Goal: Transaction & Acquisition: Purchase product/service

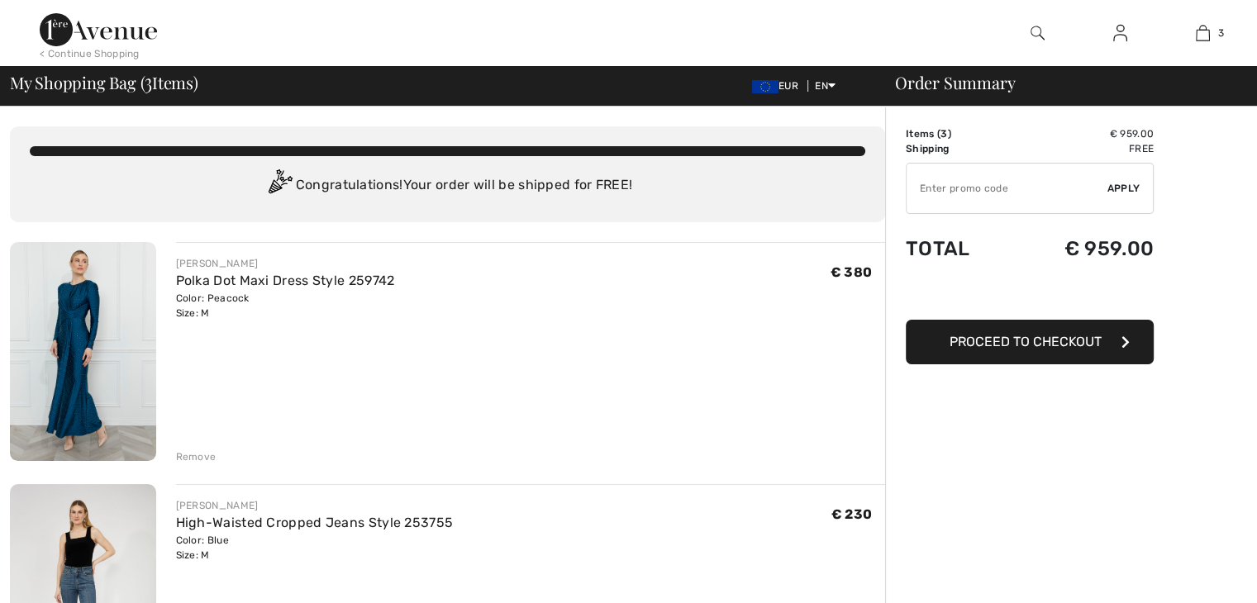
click at [972, 349] on button "Proceed to Checkout" at bounding box center [1030, 342] width 248 height 45
drag, startPoint x: 1078, startPoint y: 428, endPoint x: 1048, endPoint y: 295, distance: 136.3
click at [982, 196] on input "TEXT" at bounding box center [1006, 189] width 201 height 50
paste input "EXTRA20"
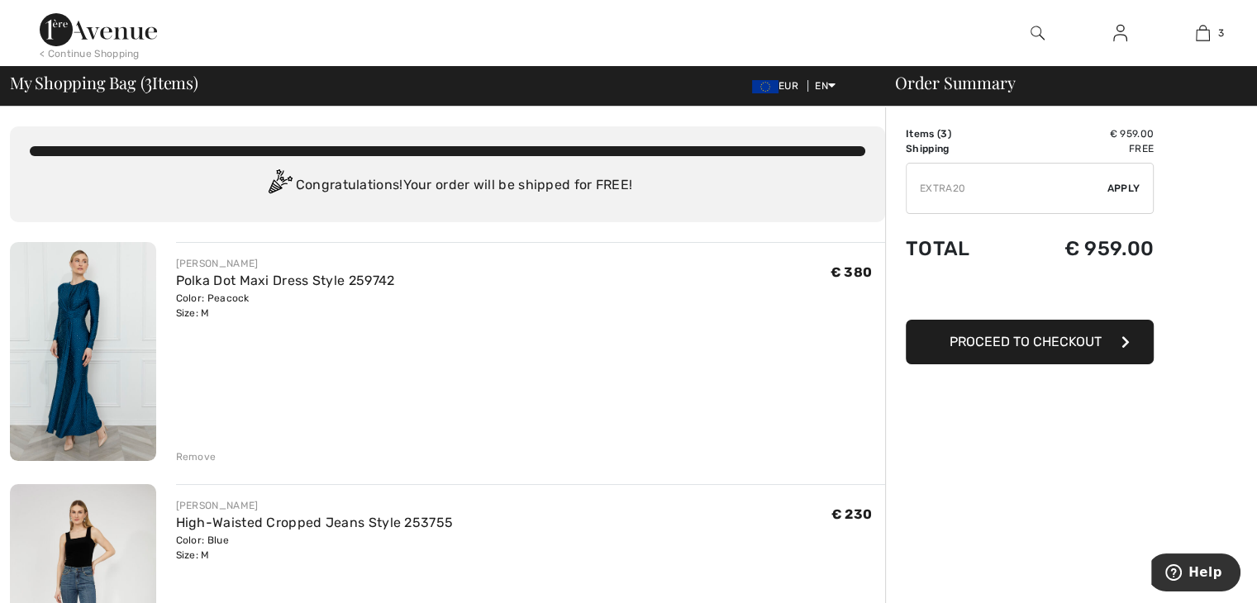
type input "EXTRA20"
click at [1122, 179] on div "✔ Apply Remove" at bounding box center [1030, 188] width 248 height 51
click at [1133, 181] on span "Apply" at bounding box center [1123, 188] width 33 height 15
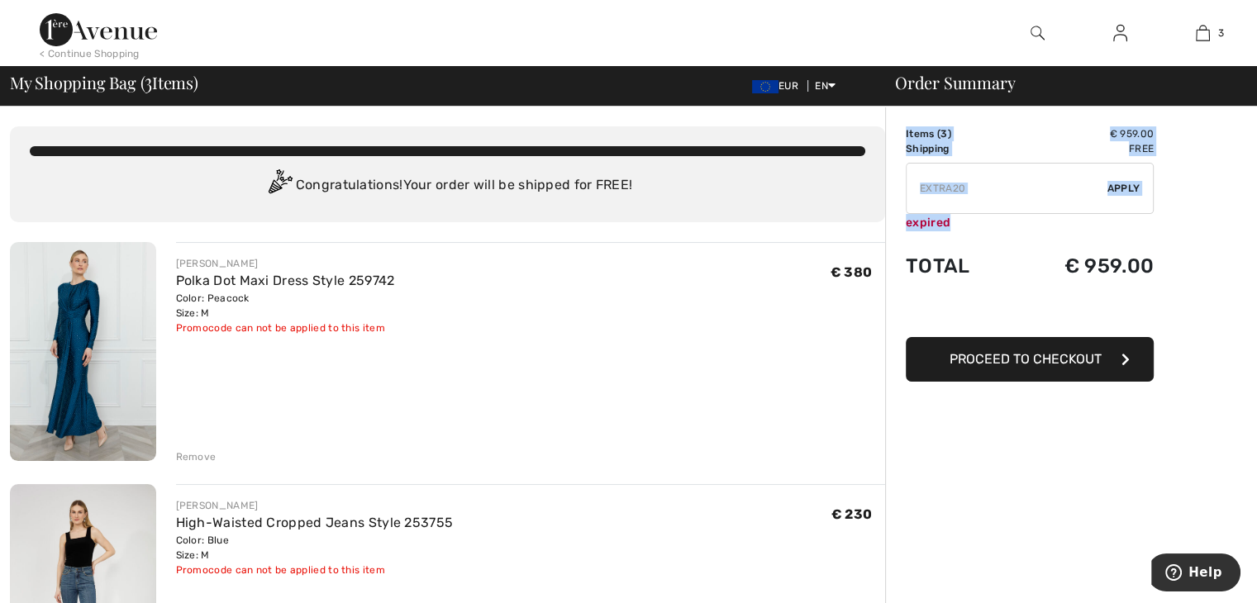
drag, startPoint x: 973, startPoint y: 229, endPoint x: 903, endPoint y: 224, distance: 70.4
click at [992, 234] on td "✔ Apply Remove expired" at bounding box center [1030, 197] width 248 height 82
drag, startPoint x: 966, startPoint y: 228, endPoint x: 905, endPoint y: 226, distance: 61.2
click at [906, 226] on div "expired" at bounding box center [1030, 222] width 248 height 17
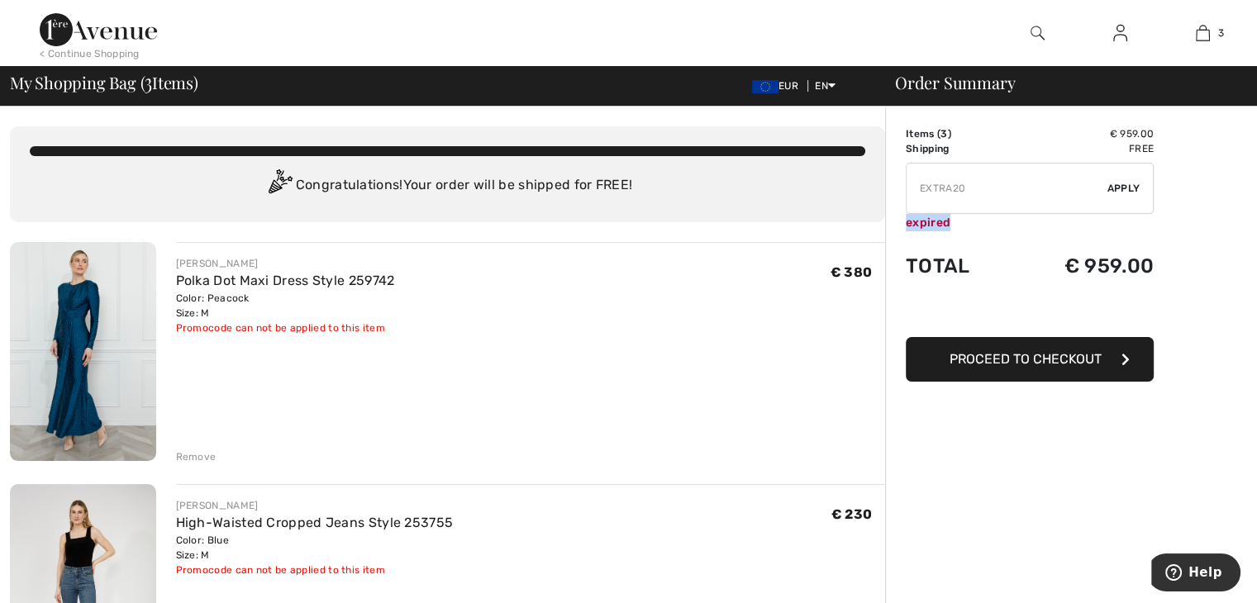
copy div "expired"
